Goal: Information Seeking & Learning: Learn about a topic

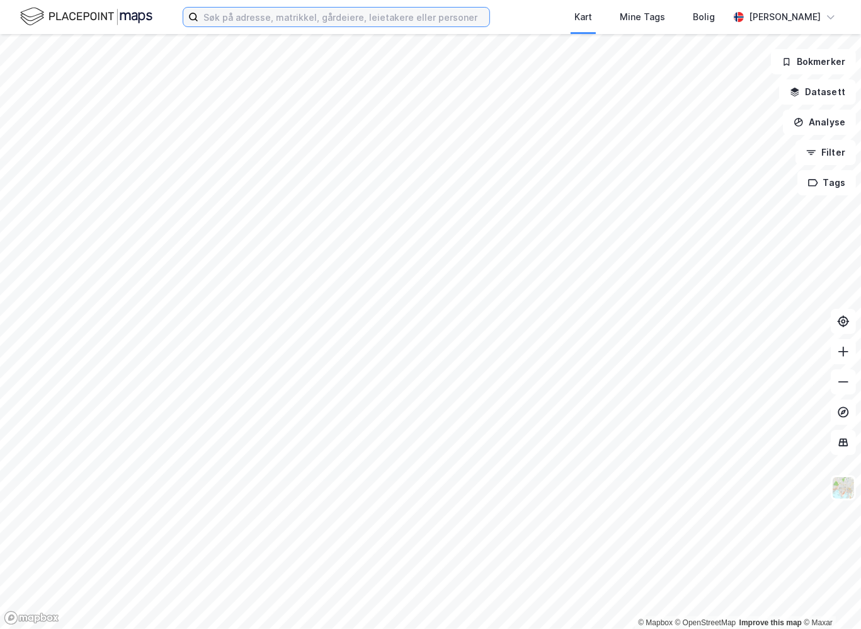
click at [440, 15] on input at bounding box center [343, 17] width 291 height 19
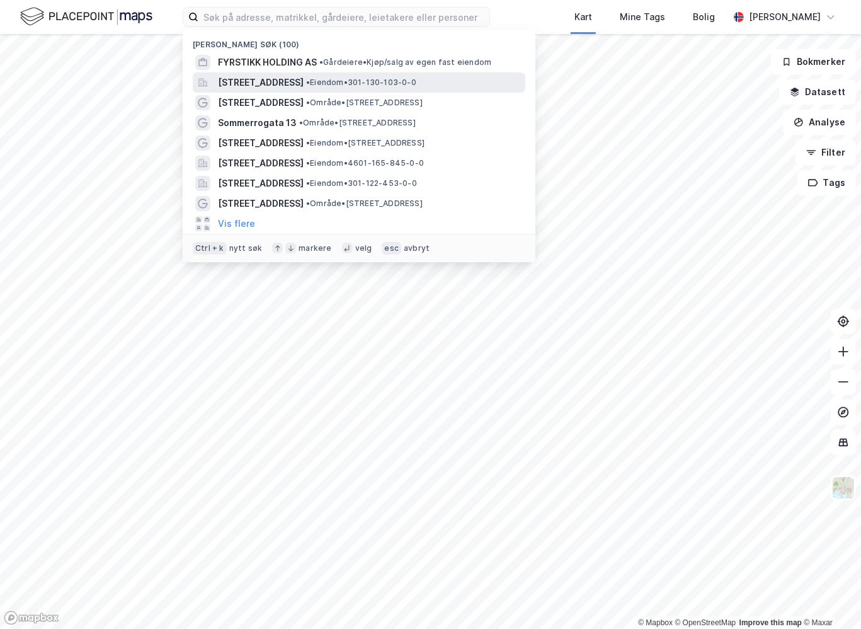
click at [304, 82] on span "[STREET_ADDRESS]" at bounding box center [261, 82] width 86 height 15
